Goal: Task Accomplishment & Management: Use online tool/utility

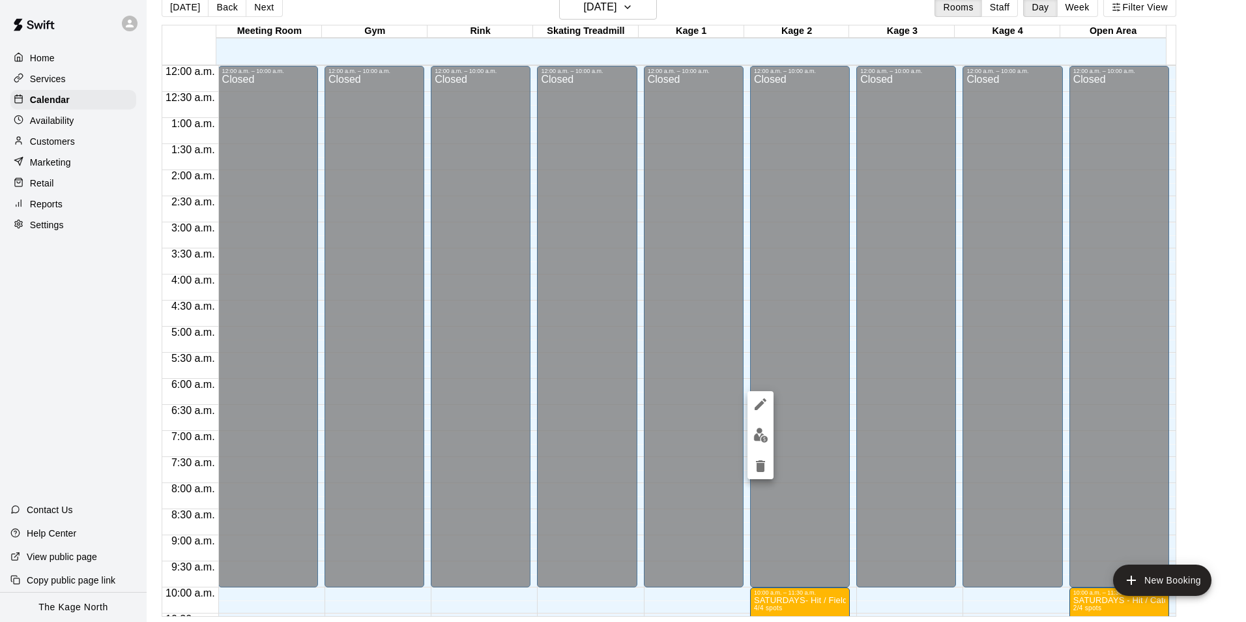
scroll to position [572, 0]
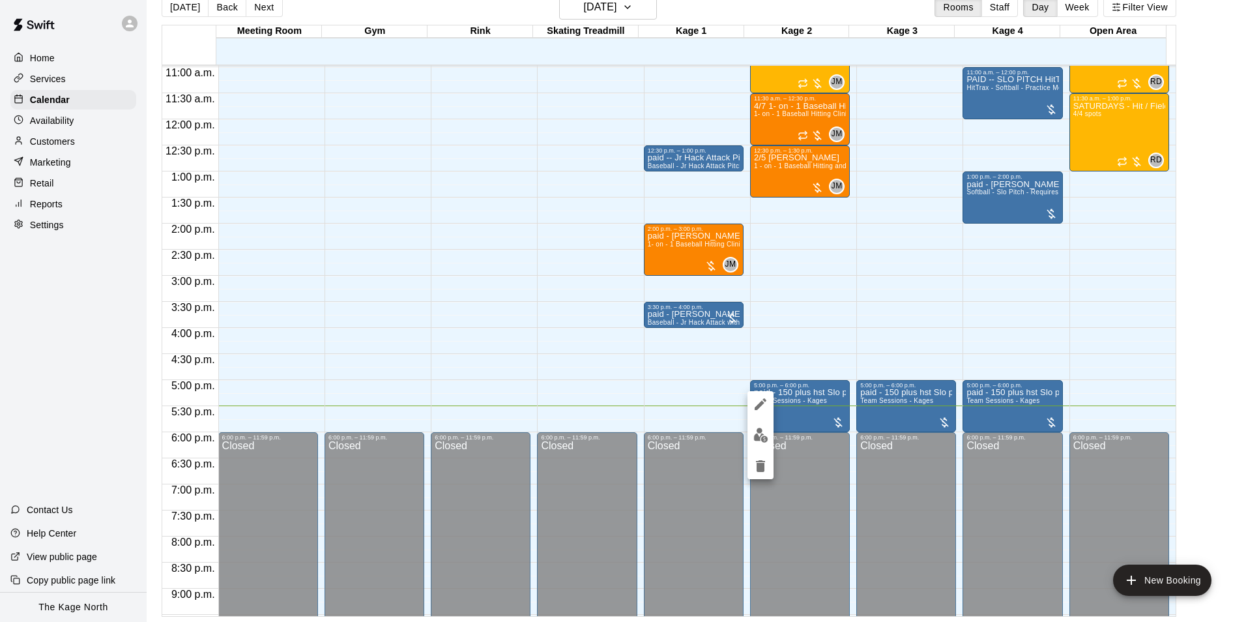
click at [564, 5] on div at bounding box center [623, 311] width 1246 height 622
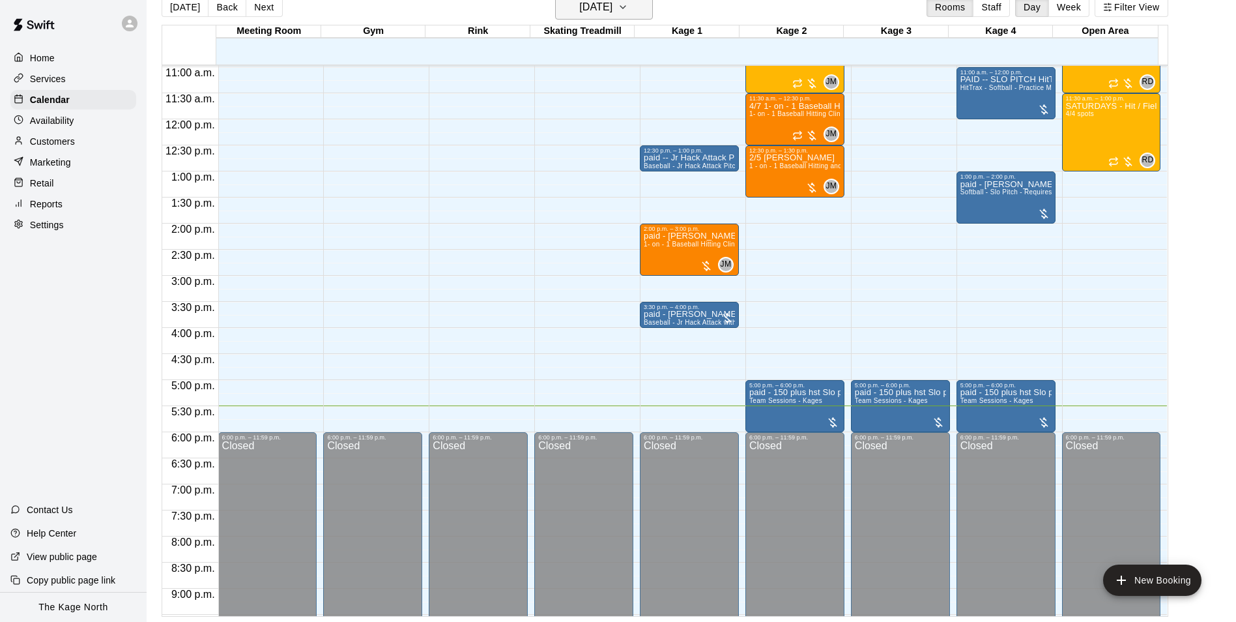
click at [613, 16] on h6 "[DATE]" at bounding box center [595, 7] width 33 height 18
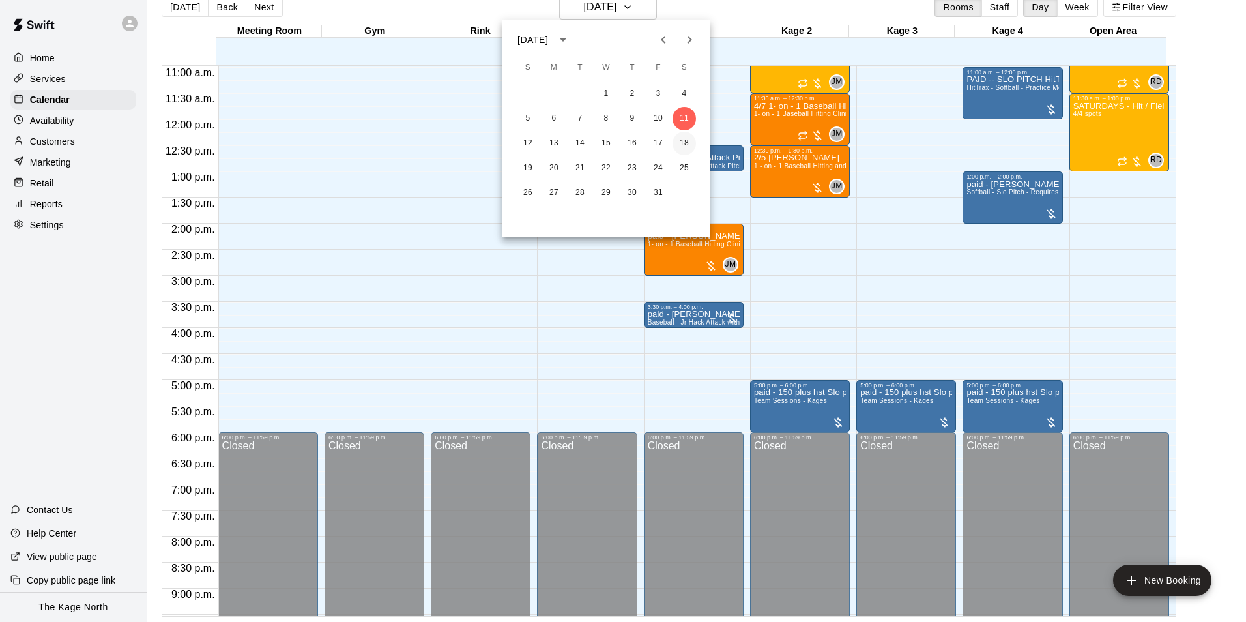
click at [681, 149] on button "18" at bounding box center [683, 143] width 23 height 23
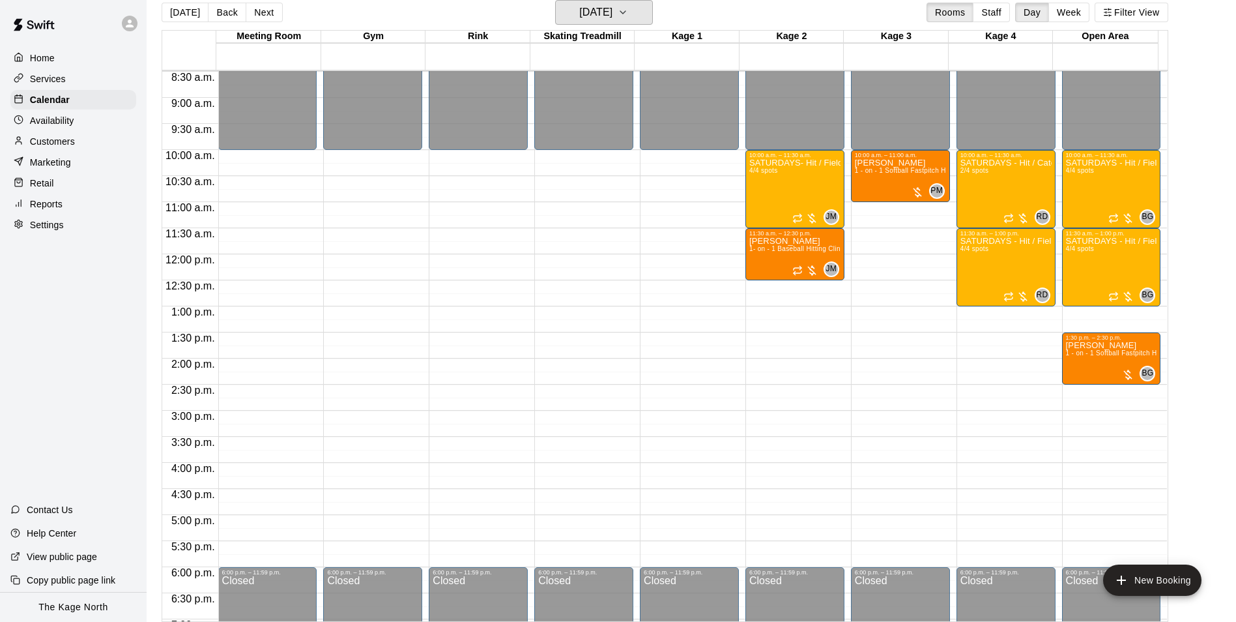
scroll to position [442, 0]
click at [59, 64] on div "Home" at bounding box center [73, 58] width 126 height 20
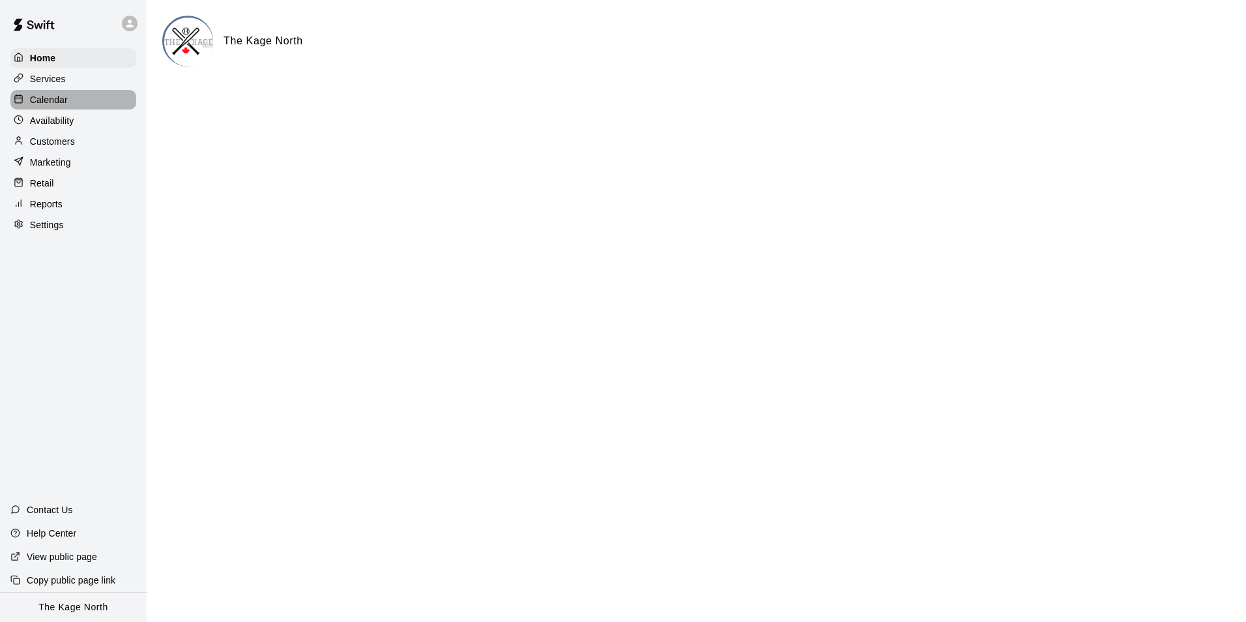
click at [68, 96] on div "Calendar" at bounding box center [73, 100] width 126 height 20
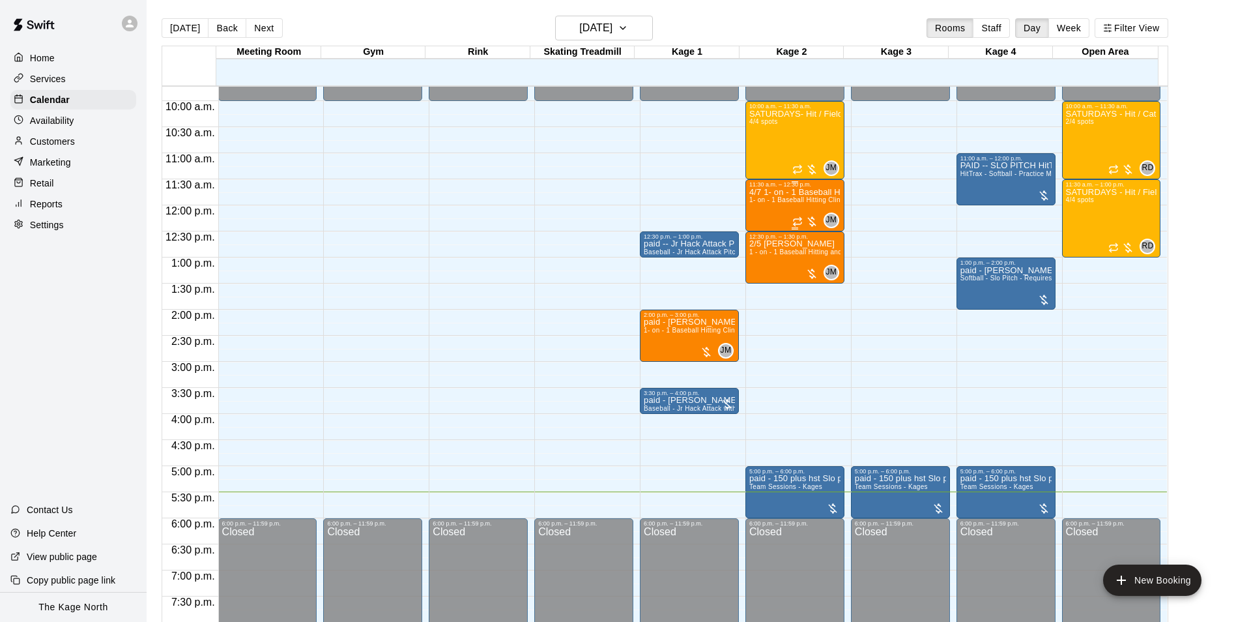
scroll to position [442, 0]
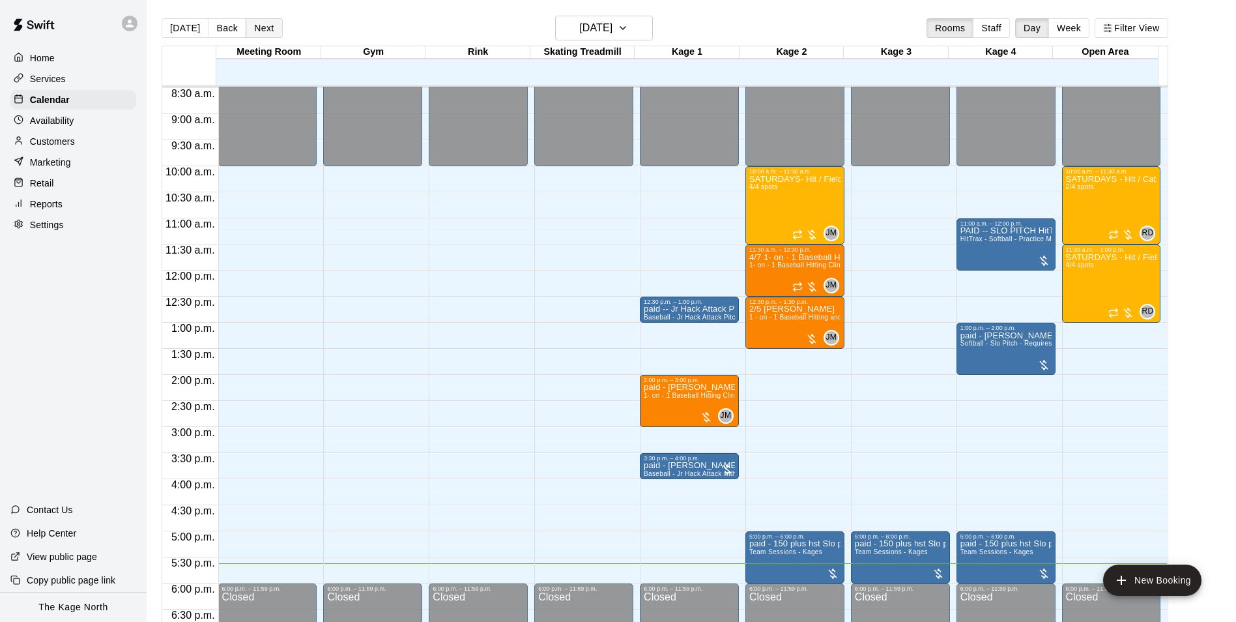
click at [265, 27] on button "Next" at bounding box center [264, 28] width 36 height 20
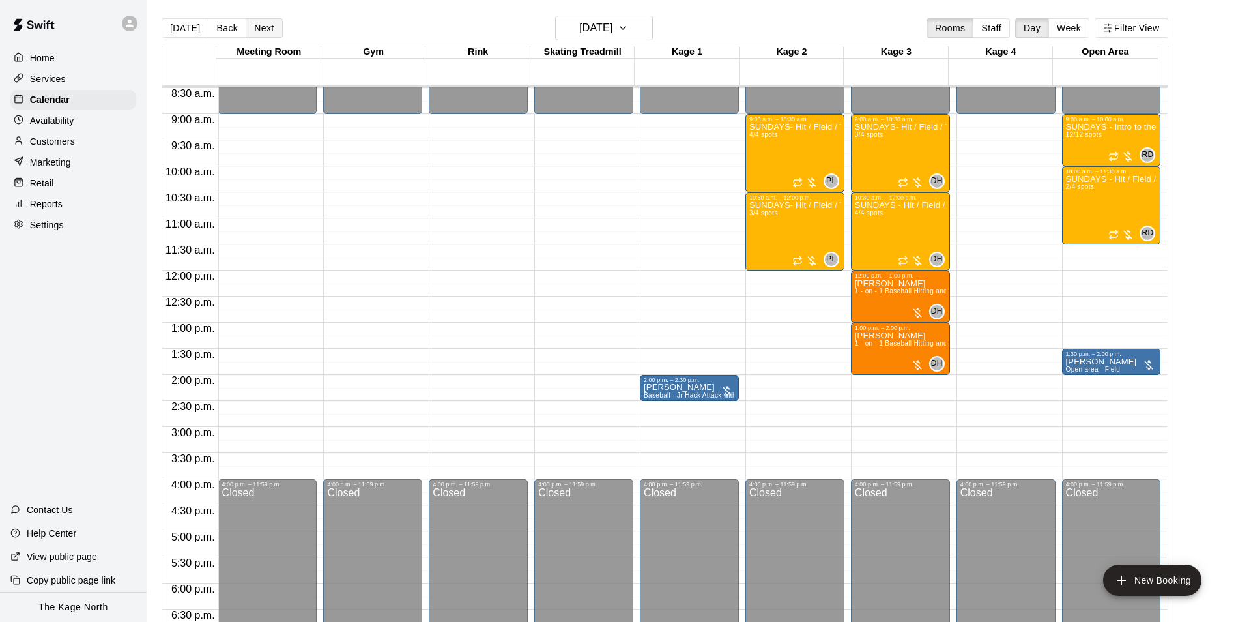
click at [265, 27] on button "Next" at bounding box center [264, 28] width 36 height 20
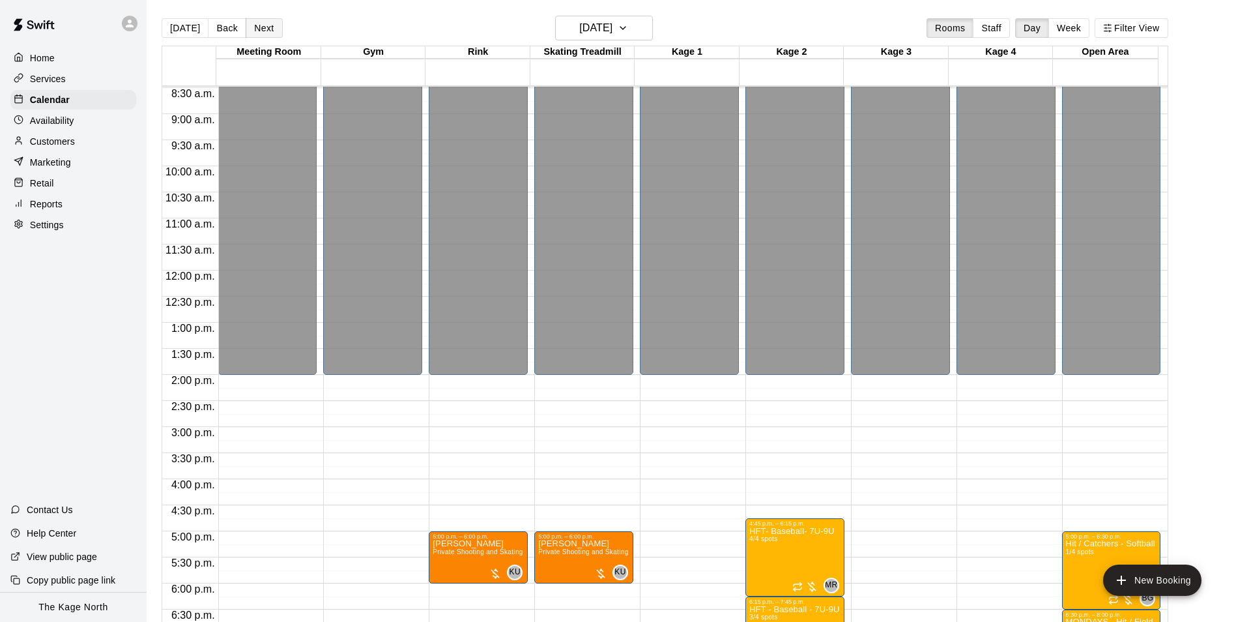
click at [265, 27] on button "Next" at bounding box center [264, 28] width 36 height 20
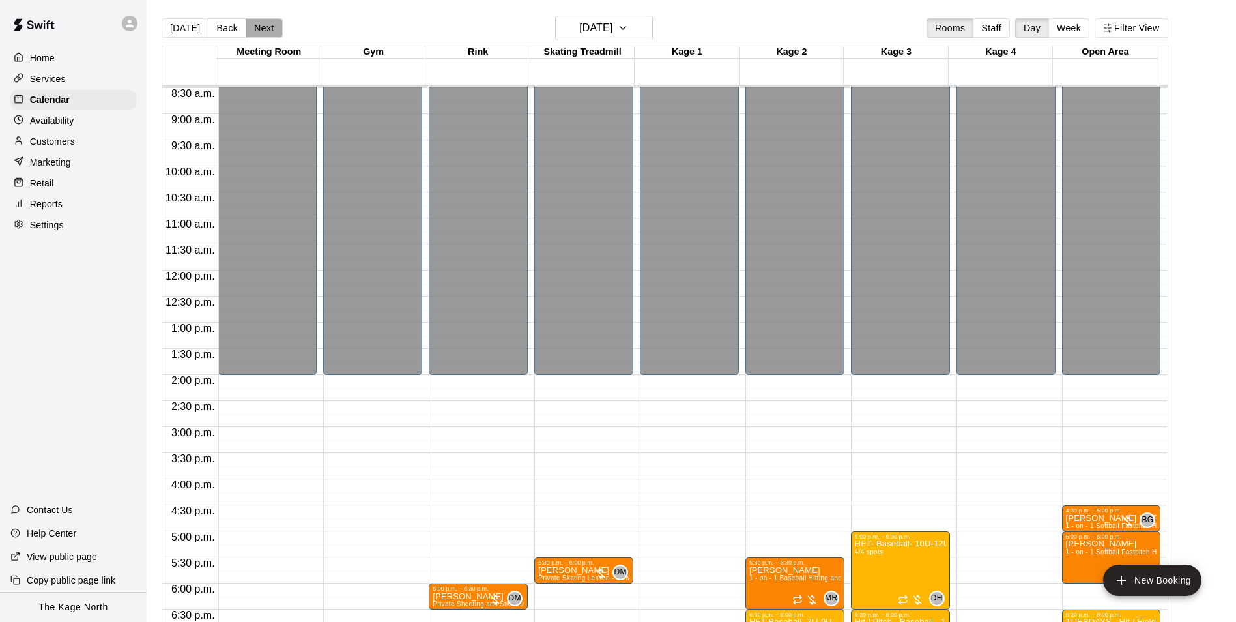
click at [265, 27] on button "Next" at bounding box center [264, 28] width 36 height 20
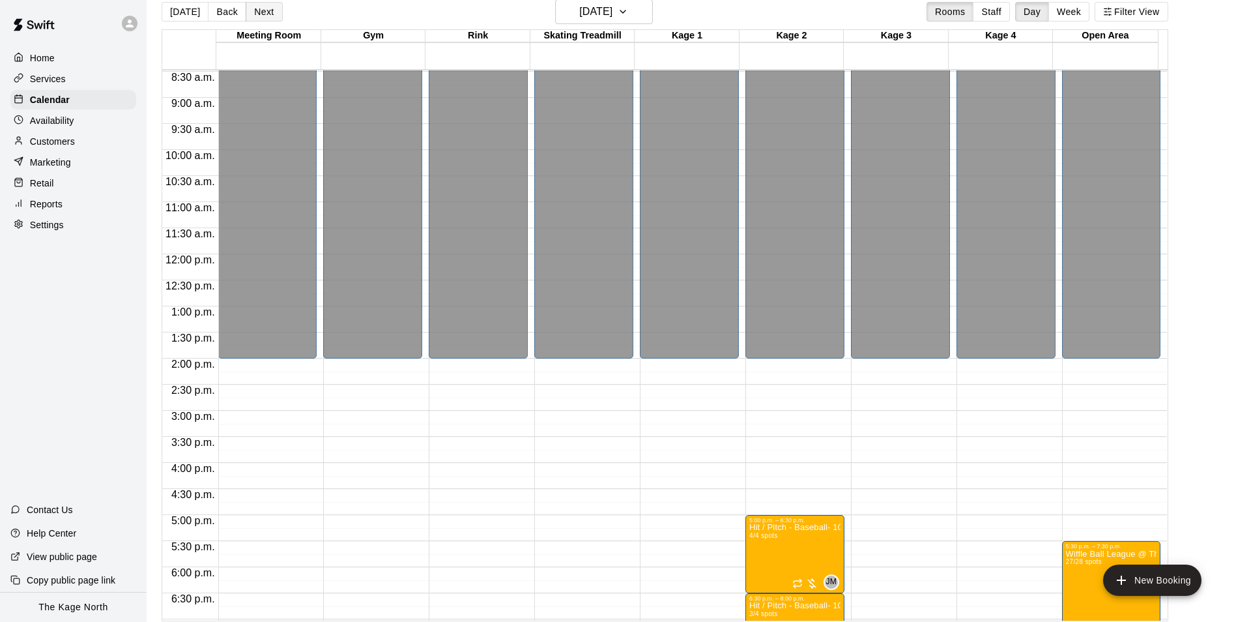
scroll to position [21, 0]
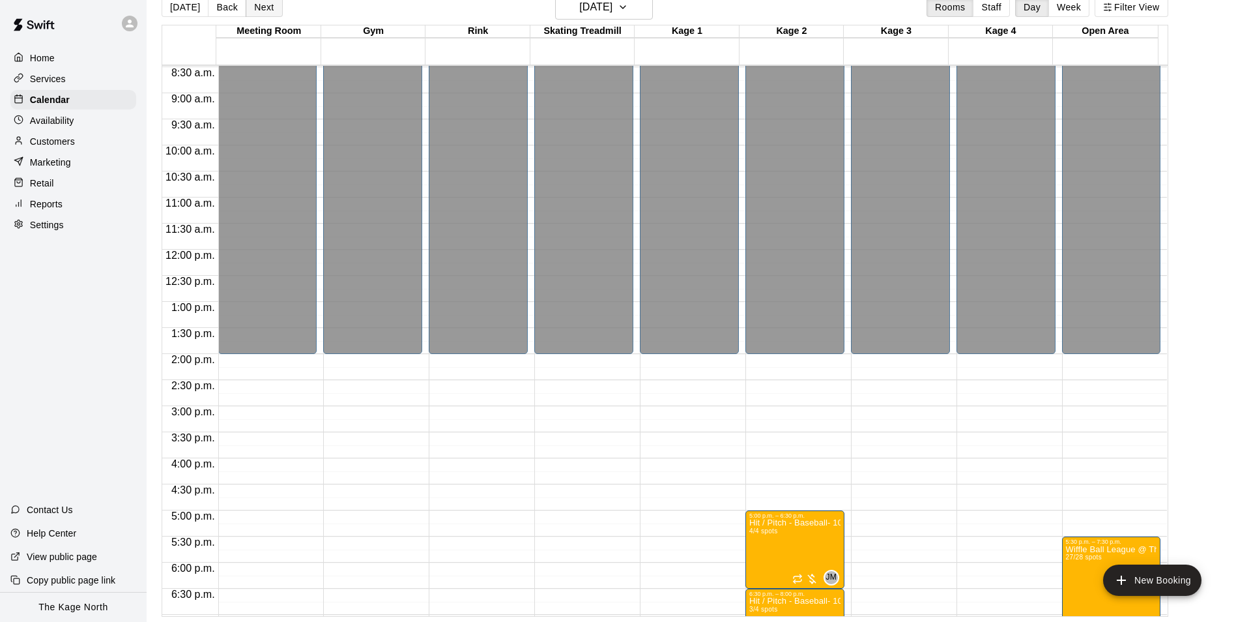
click at [262, 9] on button "Next" at bounding box center [264, 7] width 36 height 20
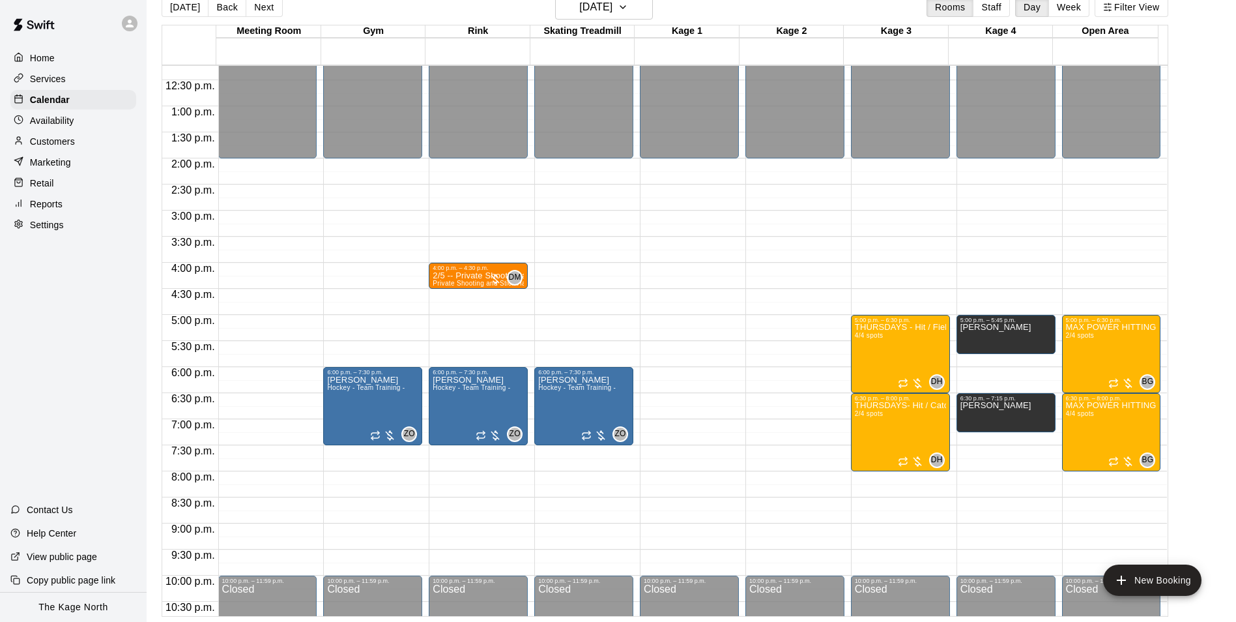
scroll to position [572, 0]
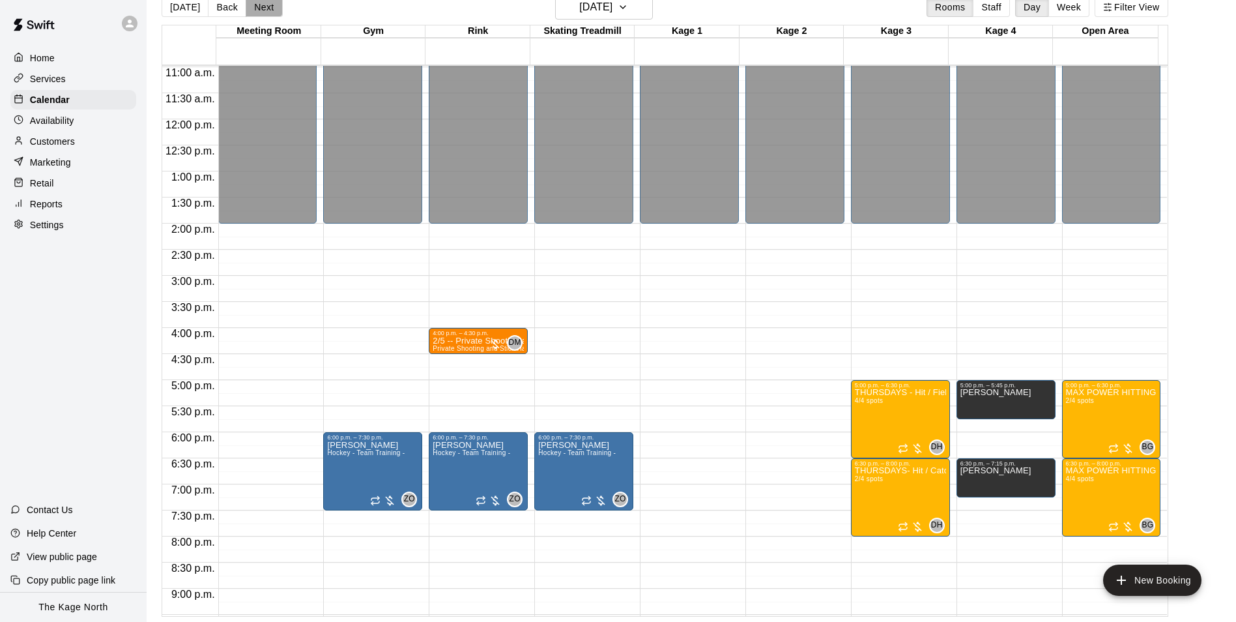
click at [270, 6] on button "Next" at bounding box center [264, 7] width 36 height 20
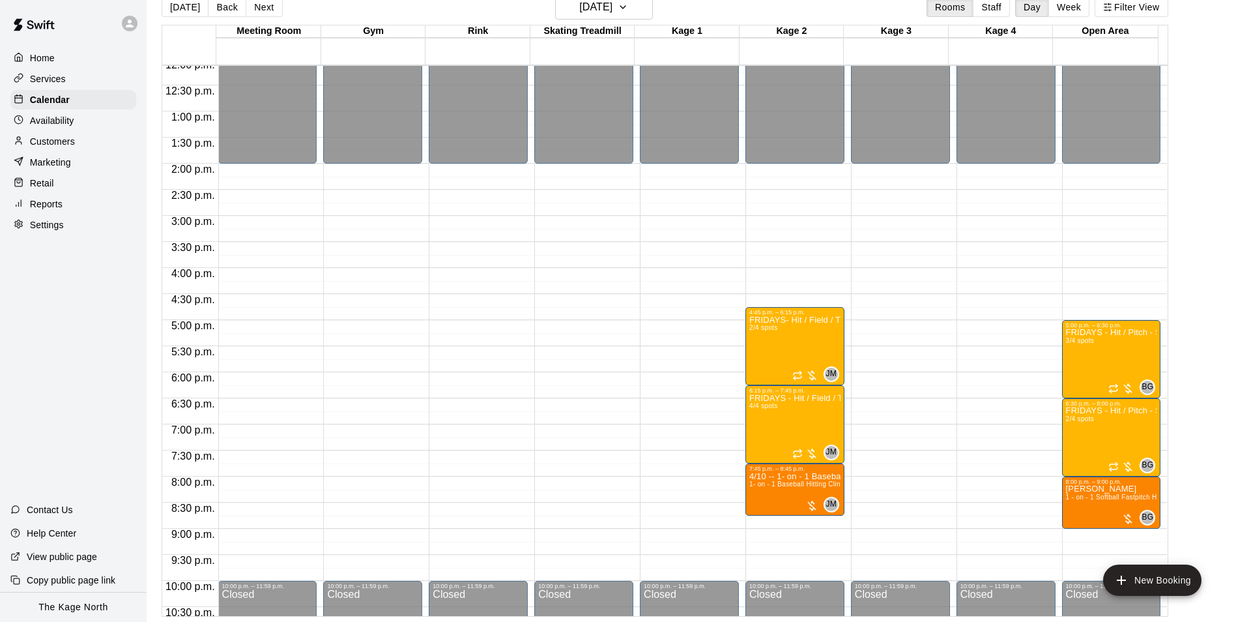
scroll to position [702, 0]
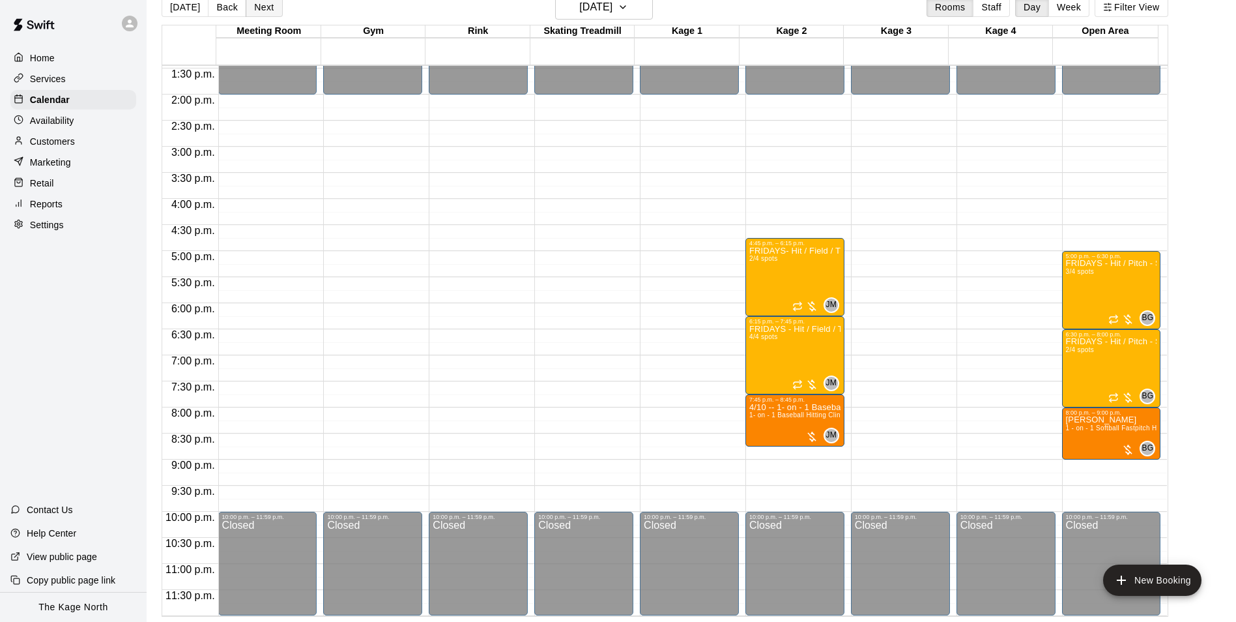
click at [268, 10] on button "Next" at bounding box center [264, 7] width 36 height 20
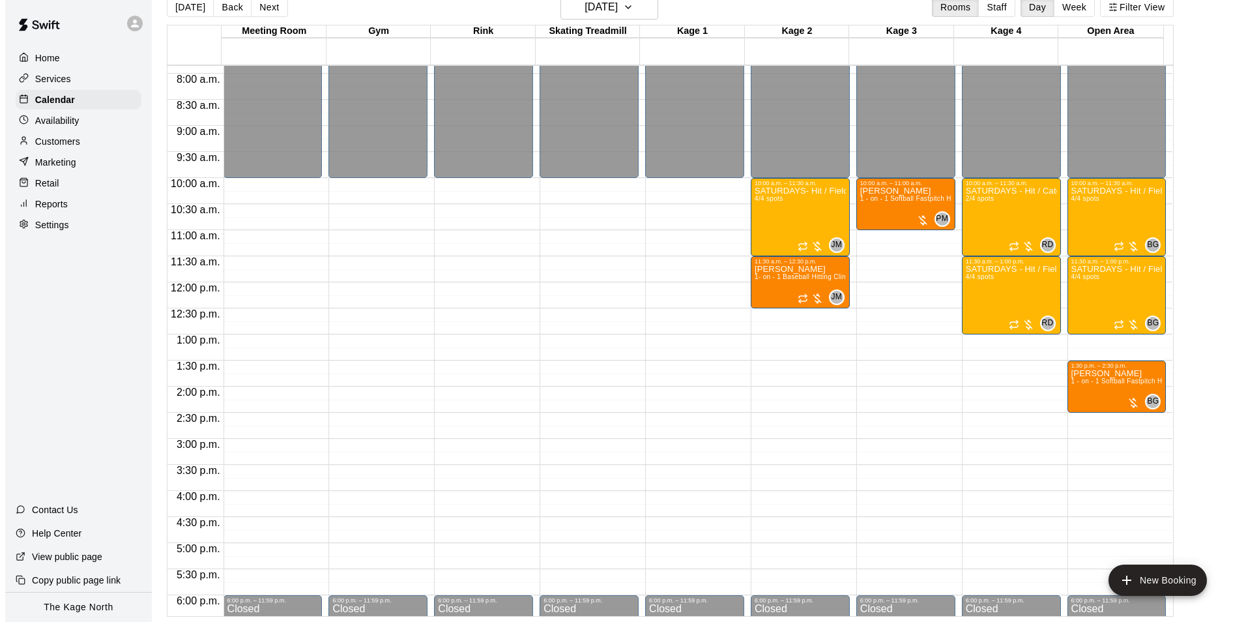
scroll to position [377, 0]
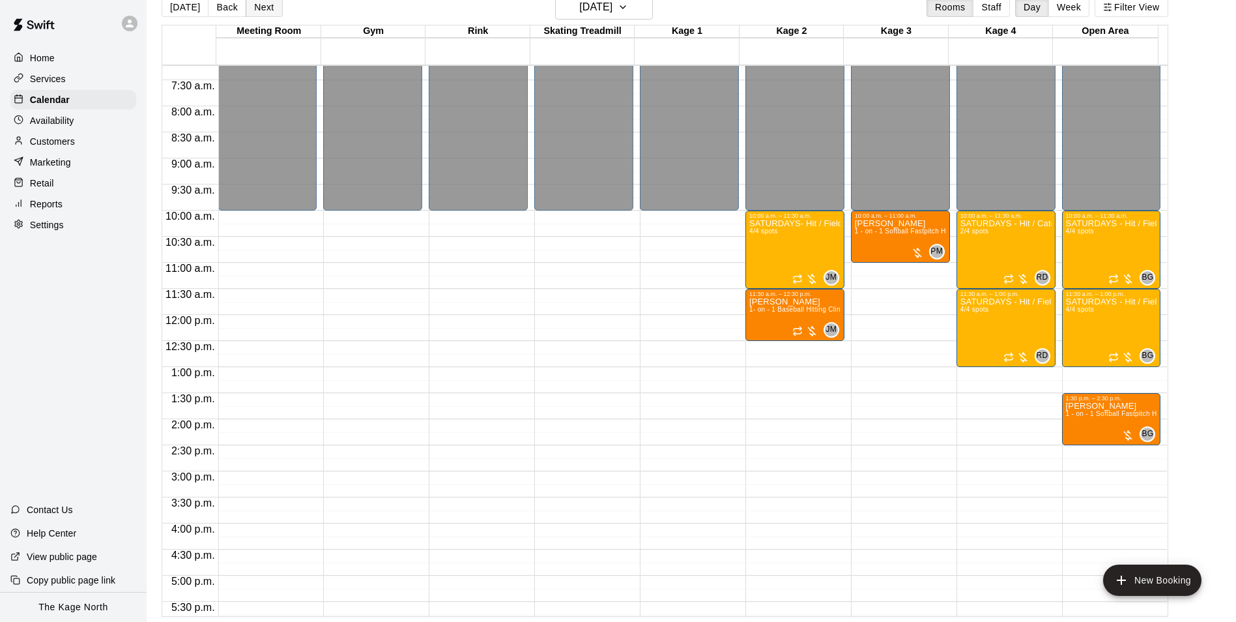
click at [259, 10] on button "Next" at bounding box center [264, 7] width 36 height 20
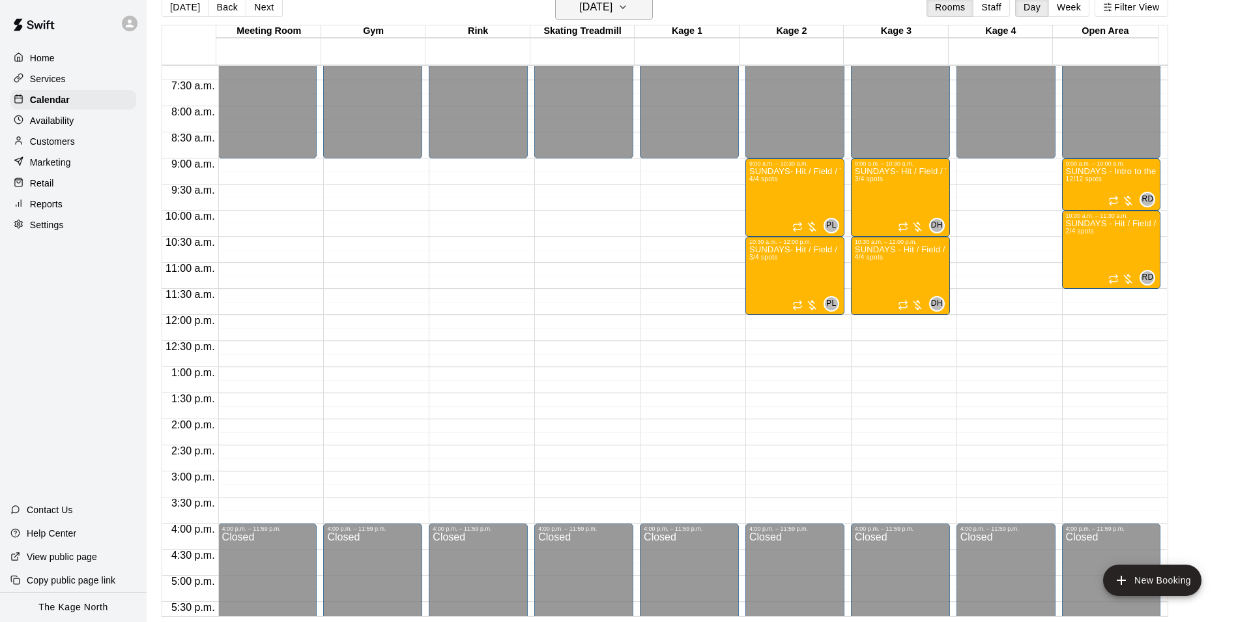
click at [613, 12] on h6 "[DATE]" at bounding box center [595, 7] width 33 height 18
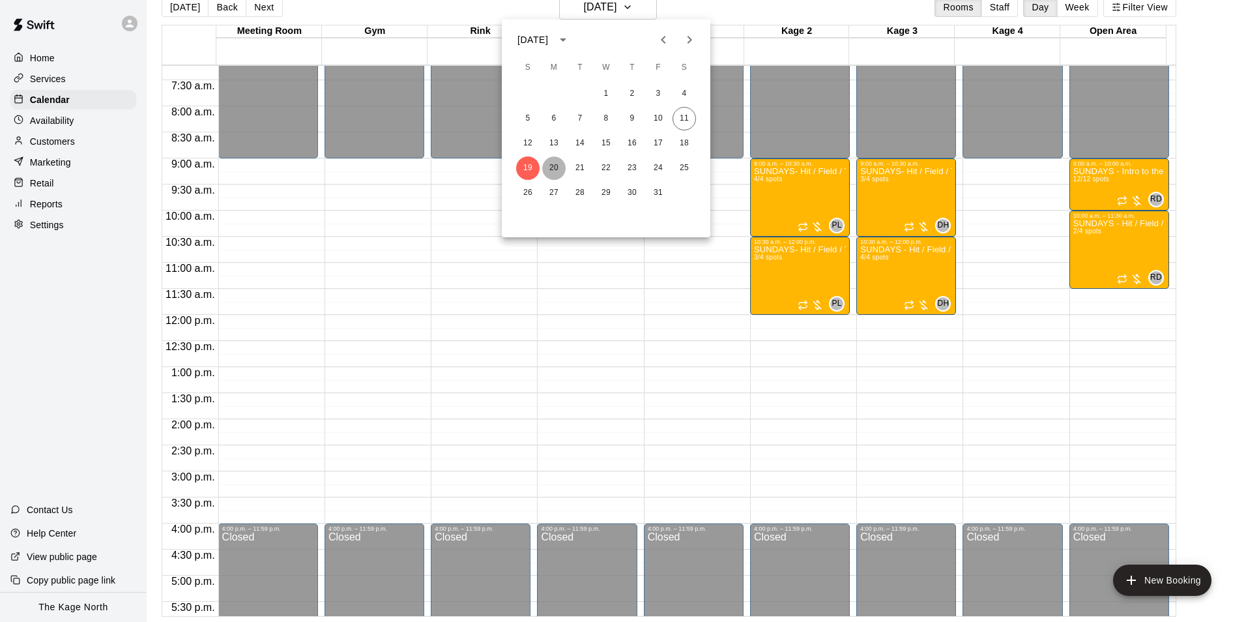
click at [549, 164] on button "20" at bounding box center [553, 167] width 23 height 23
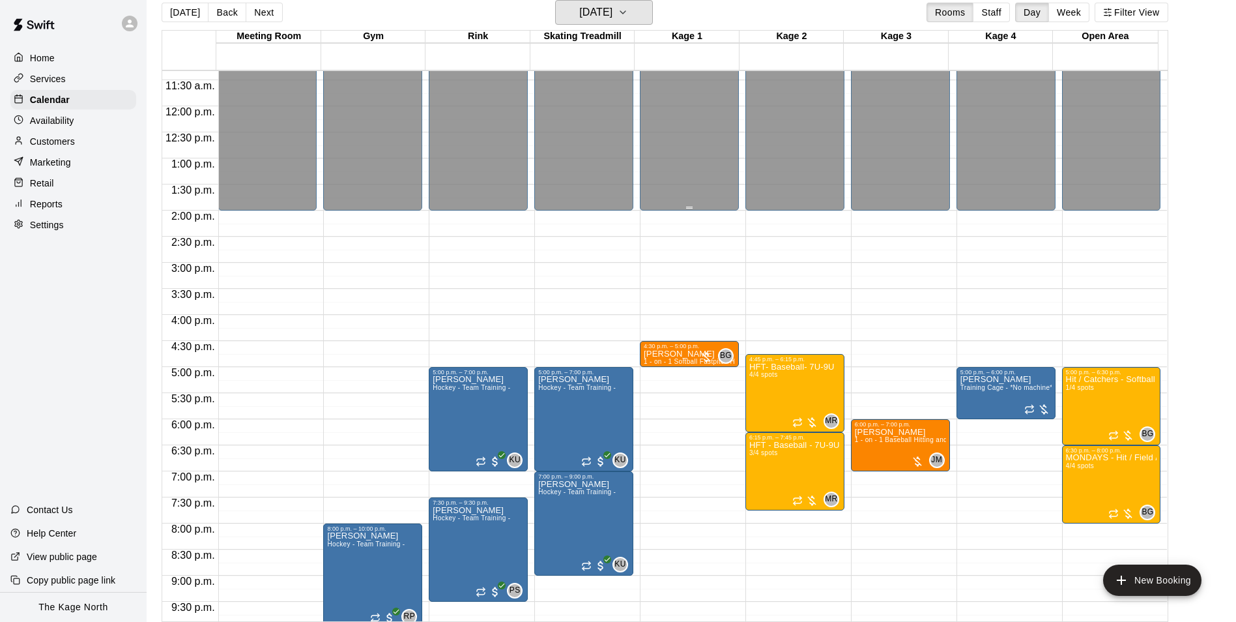
scroll to position [637, 0]
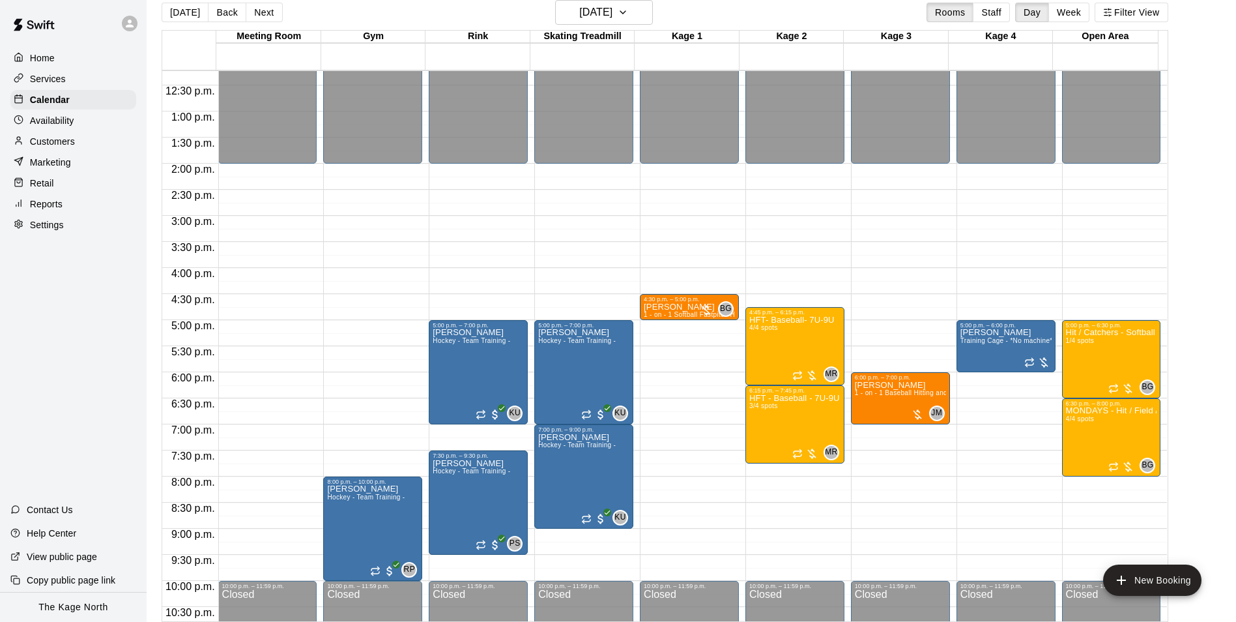
drag, startPoint x: 176, startPoint y: 12, endPoint x: 601, endPoint y: 217, distance: 472.2
click at [176, 12] on button "[DATE]" at bounding box center [185, 13] width 47 height 20
